Goal: Communication & Community: Answer question/provide support

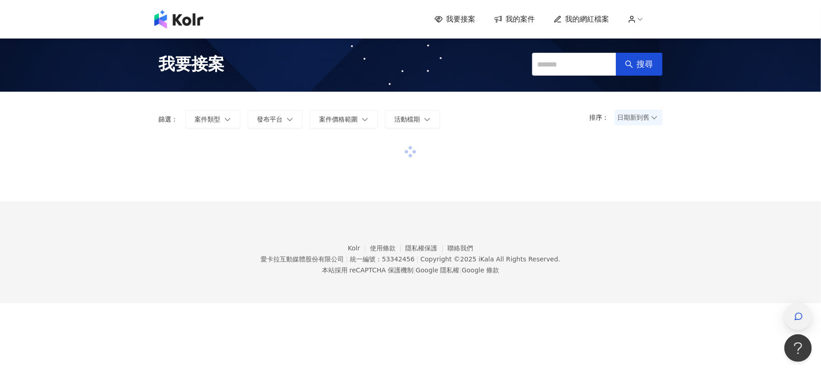
click at [795, 326] on div "button" at bounding box center [798, 316] width 12 height 21
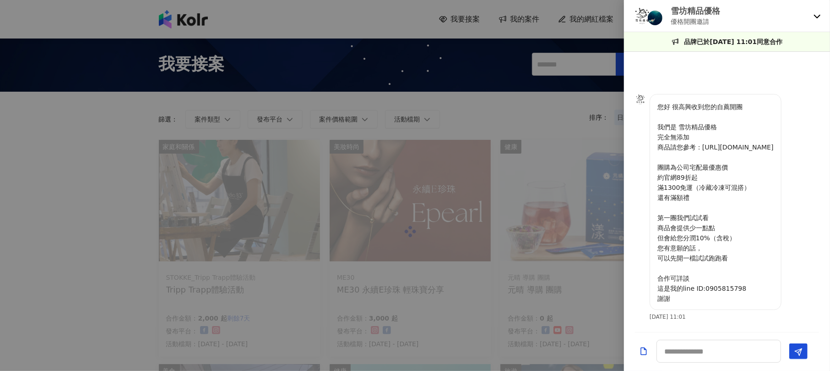
click at [816, 10] on div "雪坊精品優格 優格開團邀請" at bounding box center [727, 16] width 206 height 32
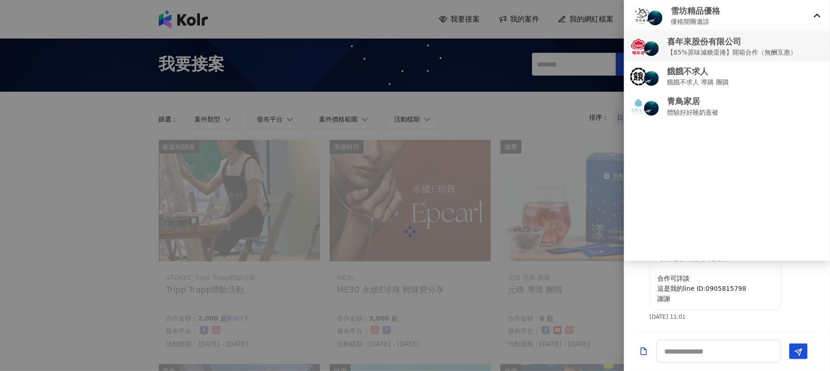
click at [706, 49] on p "【85%原味減糖蛋捲】開箱合作（無酬互惠）" at bounding box center [732, 52] width 130 height 10
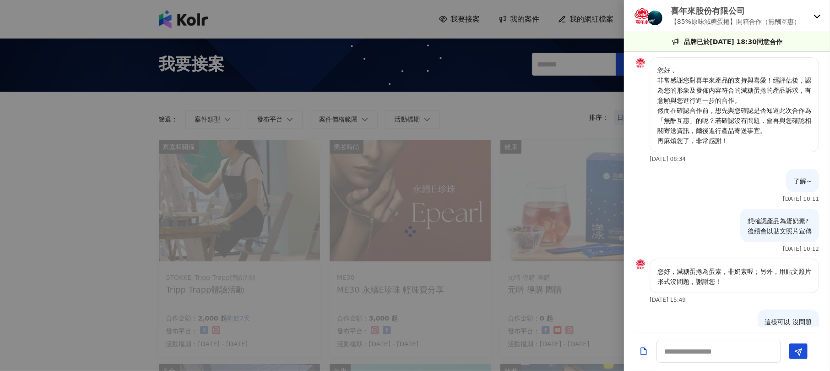
scroll to position [859, 0]
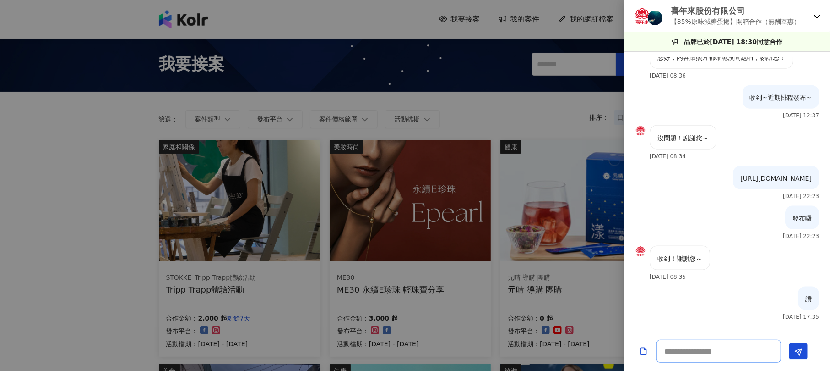
click at [692, 349] on textarea at bounding box center [719, 350] width 125 height 23
click at [678, 358] on textarea at bounding box center [719, 350] width 125 height 23
click at [681, 355] on textarea at bounding box center [719, 350] width 125 height 23
type textarea "**********"
click at [797, 349] on icon "Send" at bounding box center [799, 352] width 8 height 8
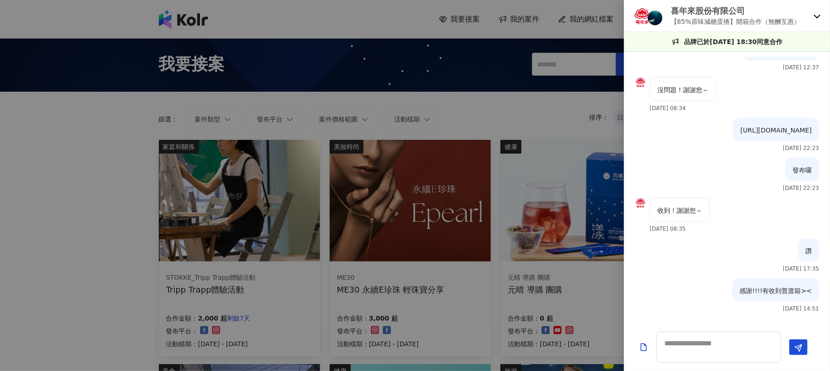
scroll to position [907, 0]
click at [547, 187] on div at bounding box center [415, 185] width 830 height 371
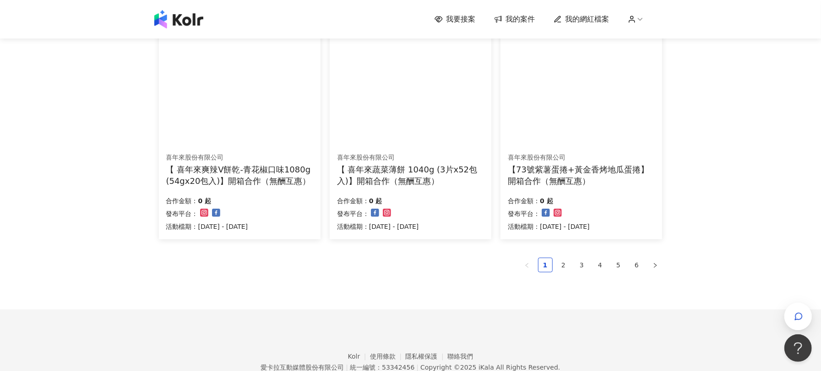
scroll to position [549, 0]
